Goal: Book appointment/travel/reservation

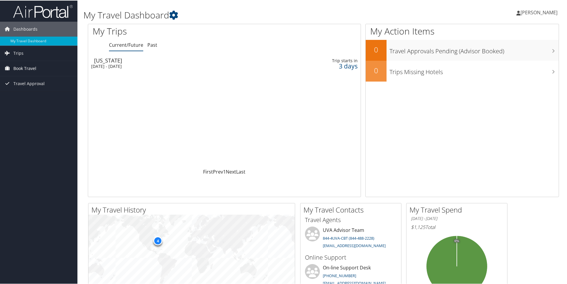
click at [30, 71] on span "Book Travel" at bounding box center [24, 67] width 23 height 15
click at [21, 55] on span "Trips" at bounding box center [18, 52] width 10 height 15
click at [20, 61] on link "Current/Future Trips" at bounding box center [38, 64] width 77 height 9
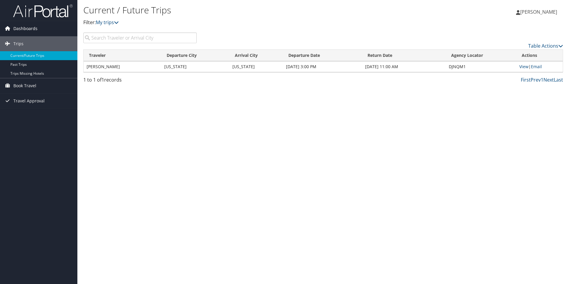
click at [19, 29] on span "Dashboards" at bounding box center [25, 28] width 24 height 15
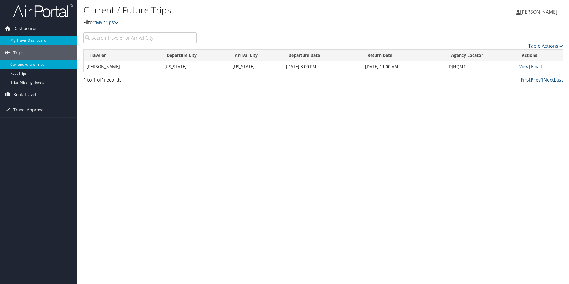
click at [19, 39] on link "My Travel Dashboard" at bounding box center [38, 40] width 77 height 9
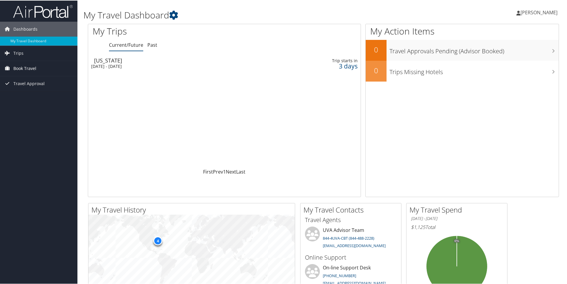
click at [15, 65] on span "Book Travel" at bounding box center [24, 67] width 23 height 15
click at [31, 98] on link "Book/Manage Online Trips" at bounding box center [38, 97] width 77 height 9
